Goal: Check status: Check status

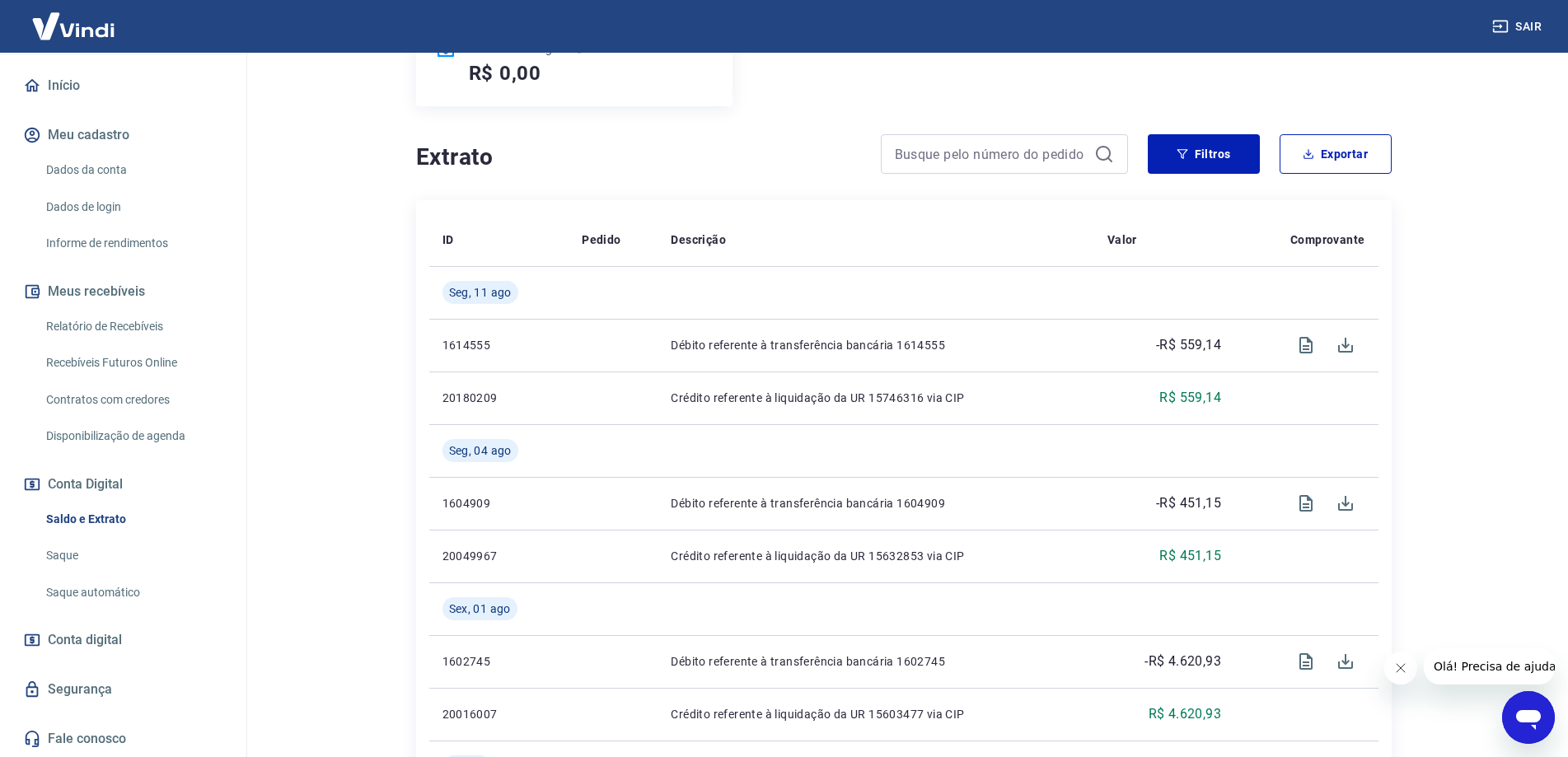
scroll to position [329, 0]
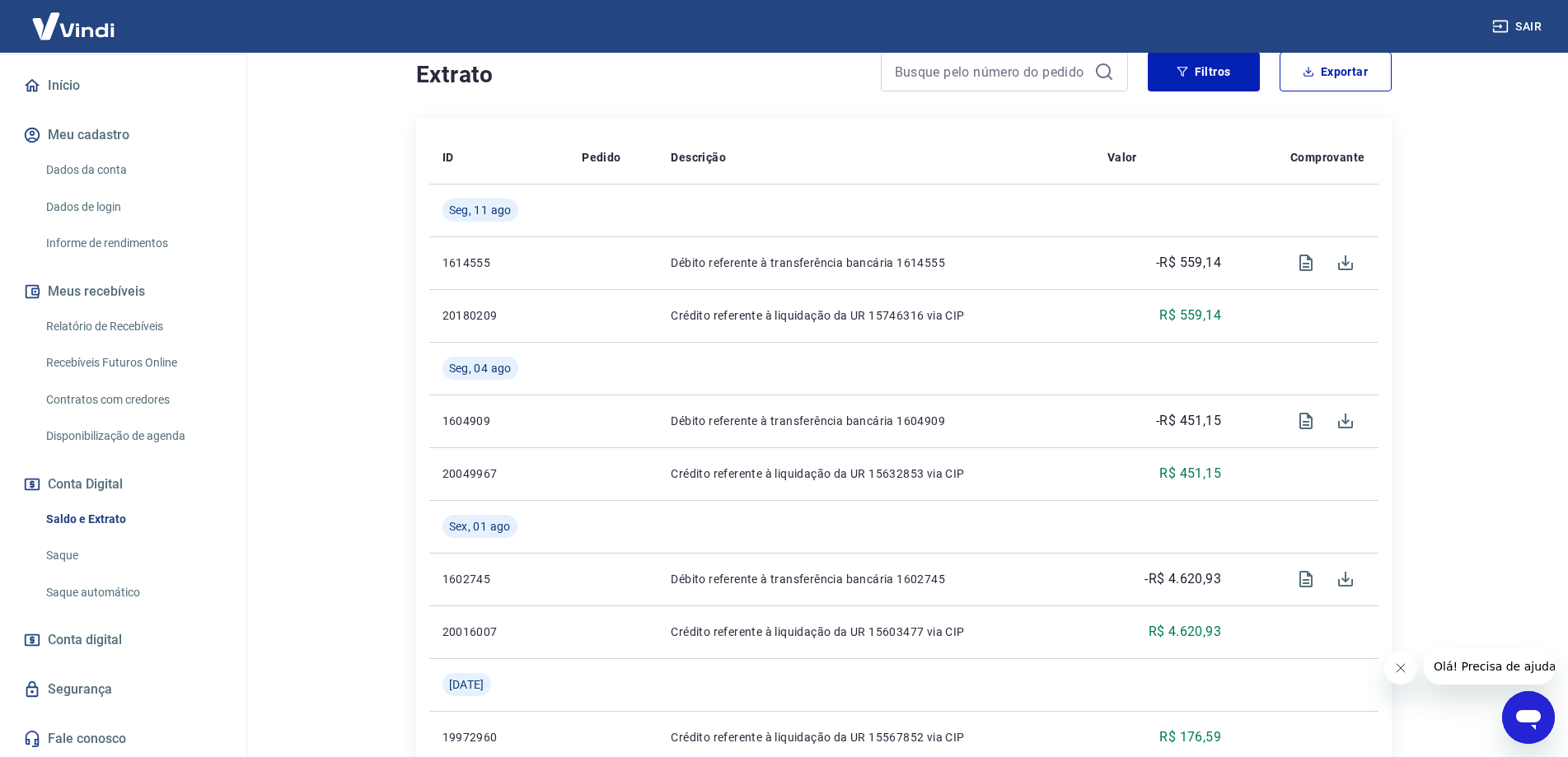
click at [101, 644] on span "Conta digital" at bounding box center [85, 639] width 74 height 23
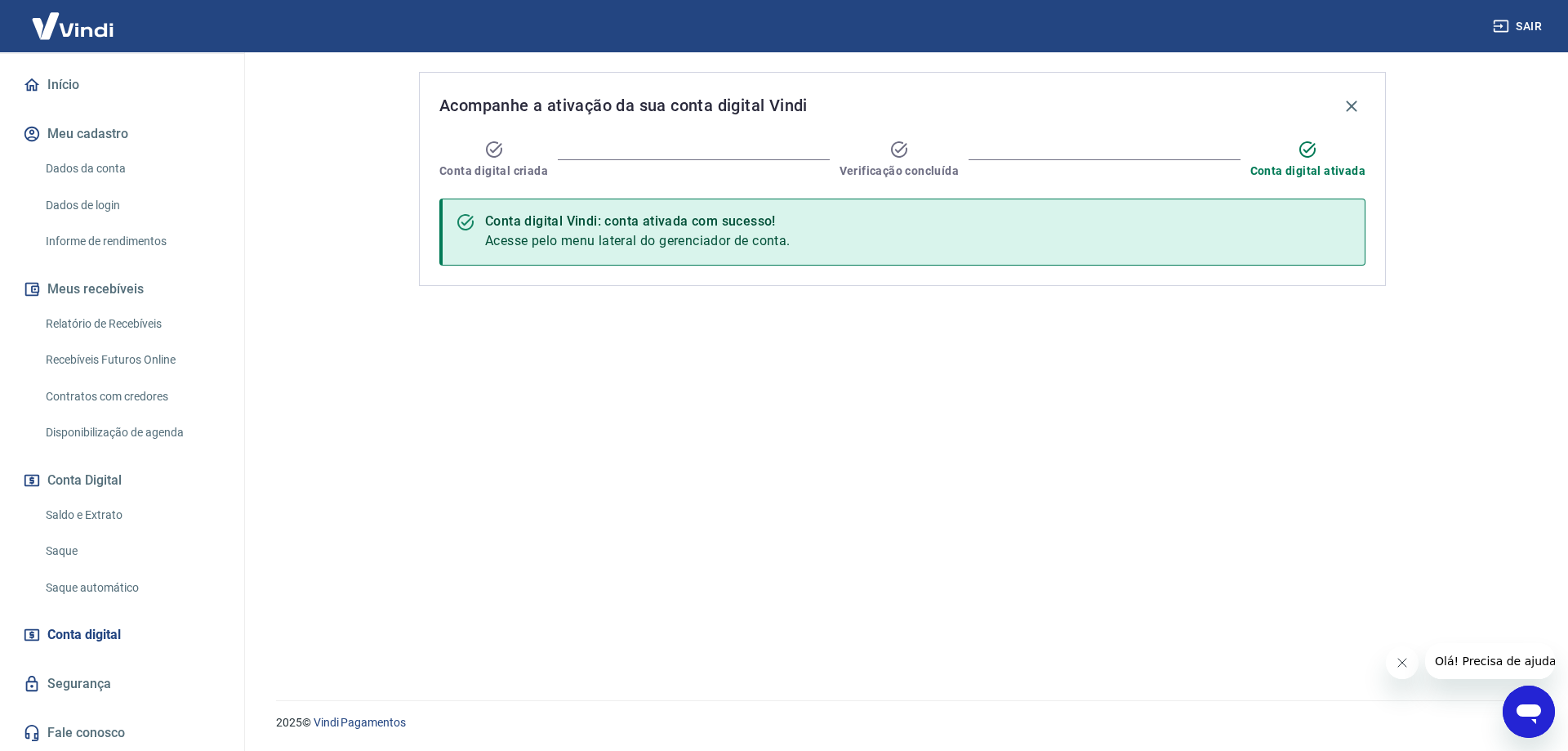
click at [104, 633] on span "Conta digital" at bounding box center [84, 634] width 74 height 23
click at [82, 507] on link "Saldo e Extrato" at bounding box center [132, 514] width 186 height 33
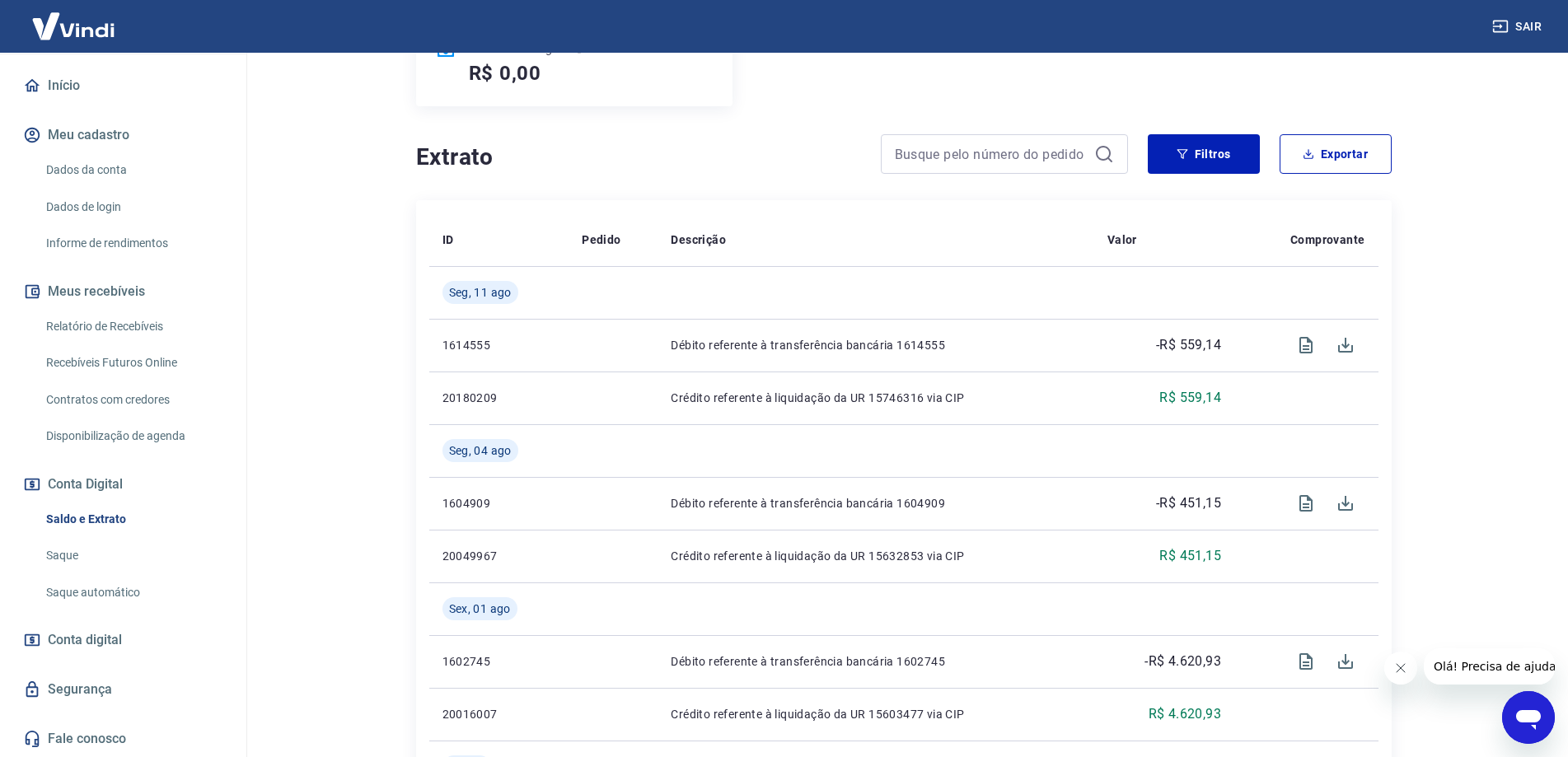
scroll to position [82, 0]
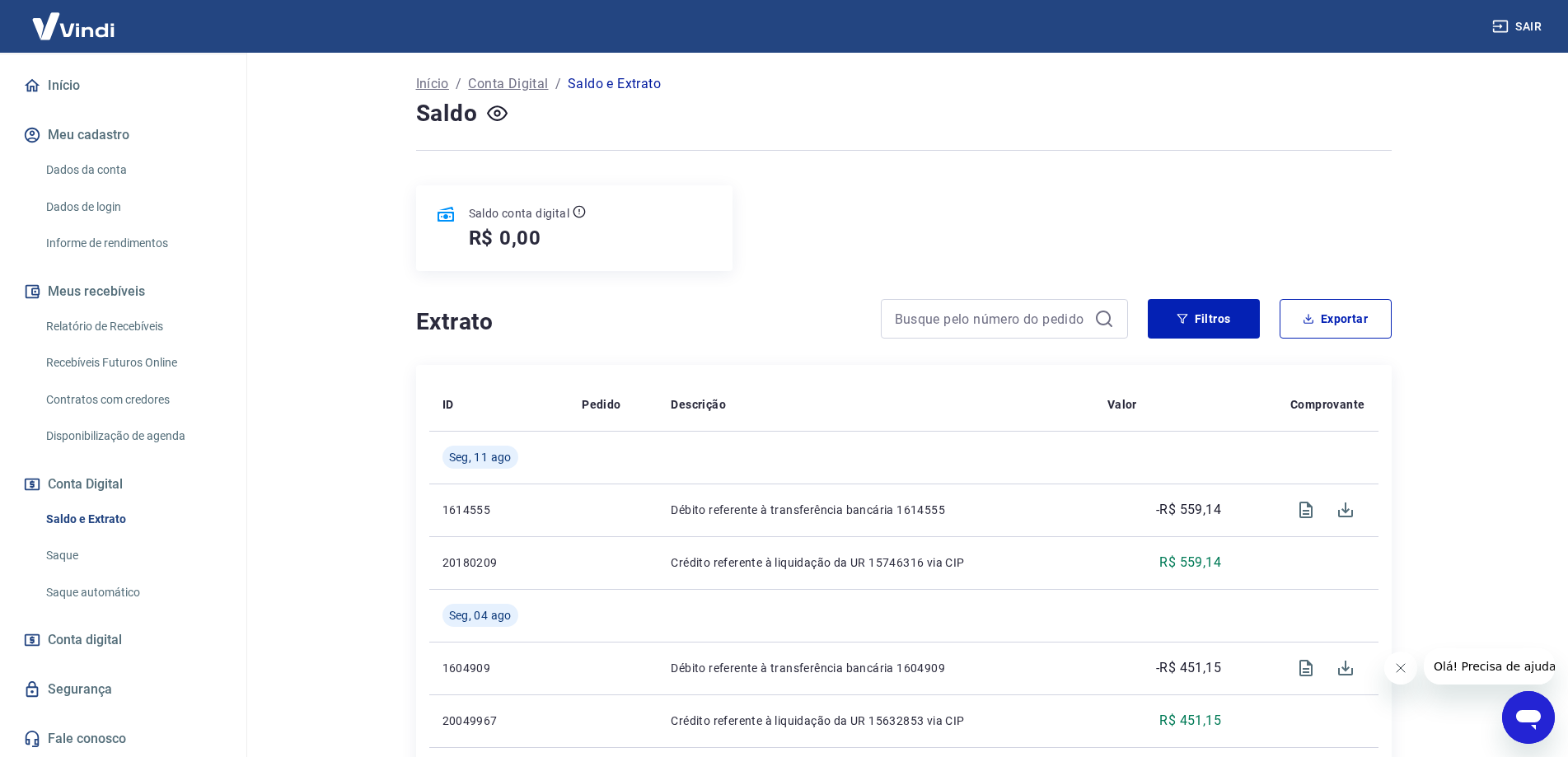
click at [68, 587] on link "Saque automático" at bounding box center [133, 592] width 187 height 33
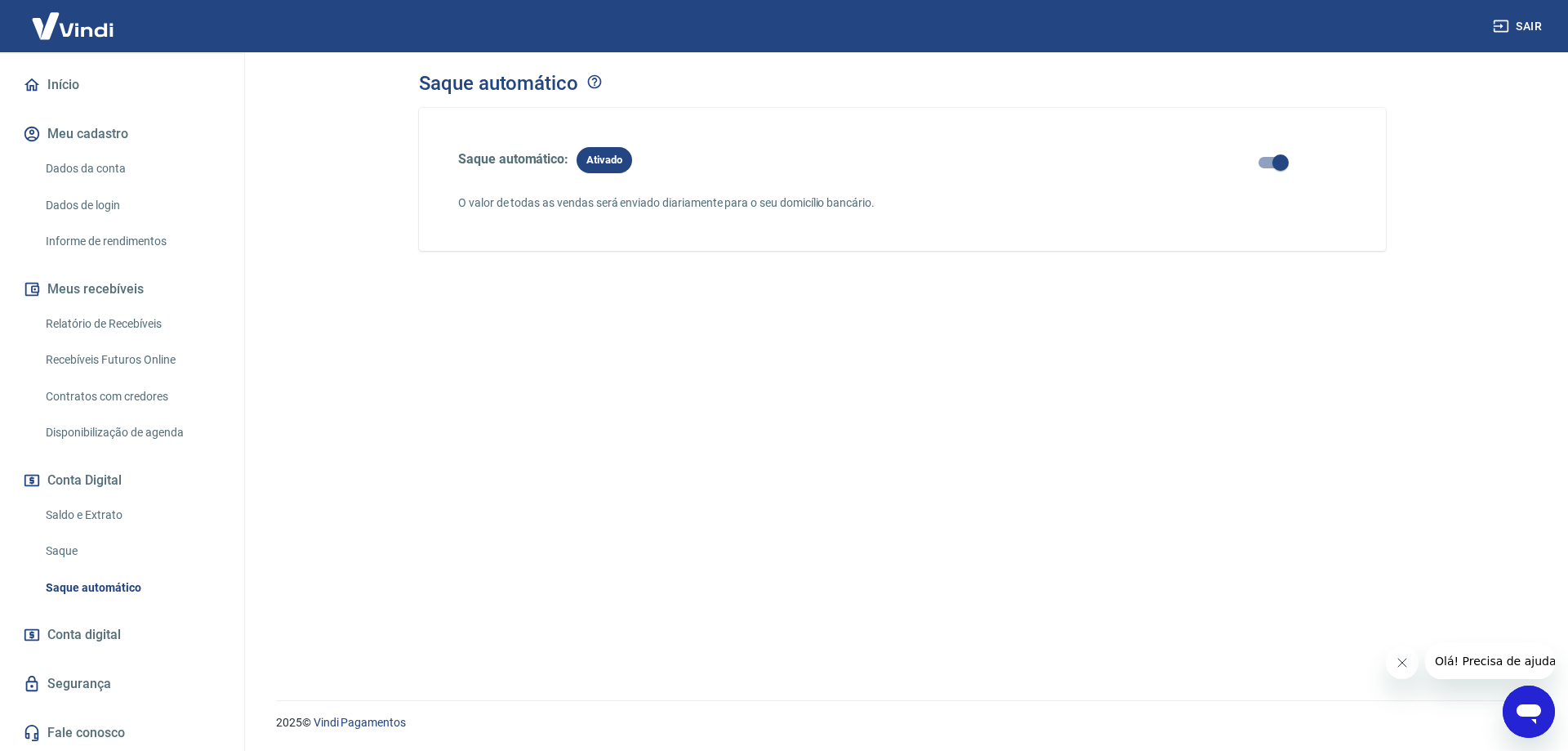
click at [1502, 20] on icon "button" at bounding box center [1501, 25] width 16 height 16
